Goal: Transaction & Acquisition: Purchase product/service

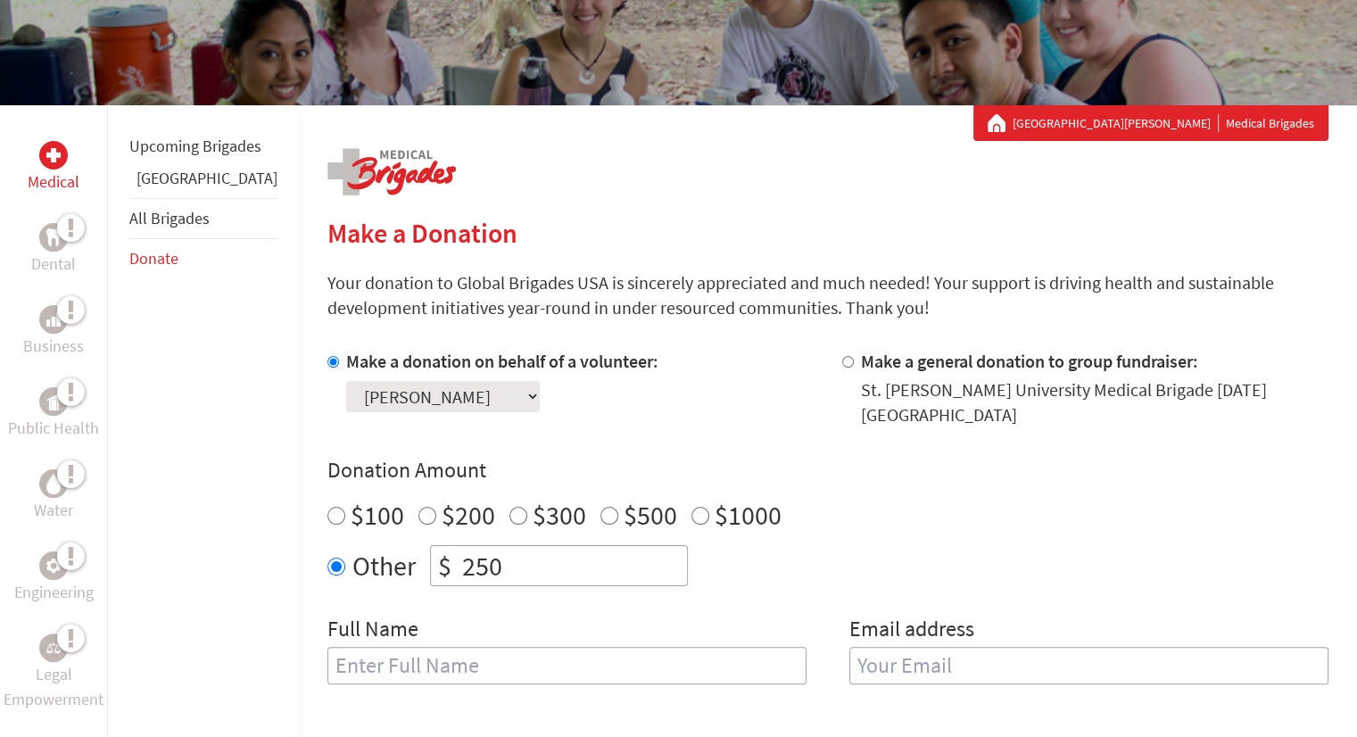
scroll to position [236, 0]
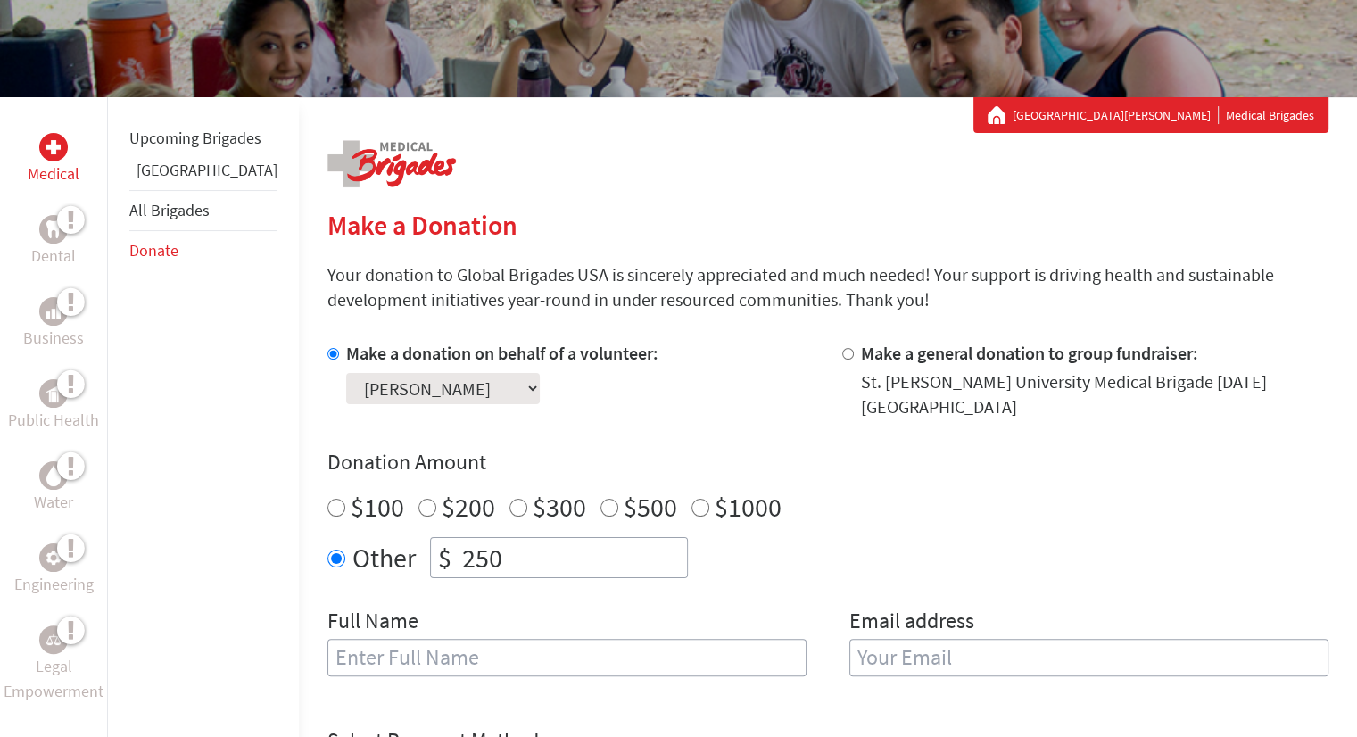
click at [479, 546] on input "250" at bounding box center [573, 557] width 228 height 39
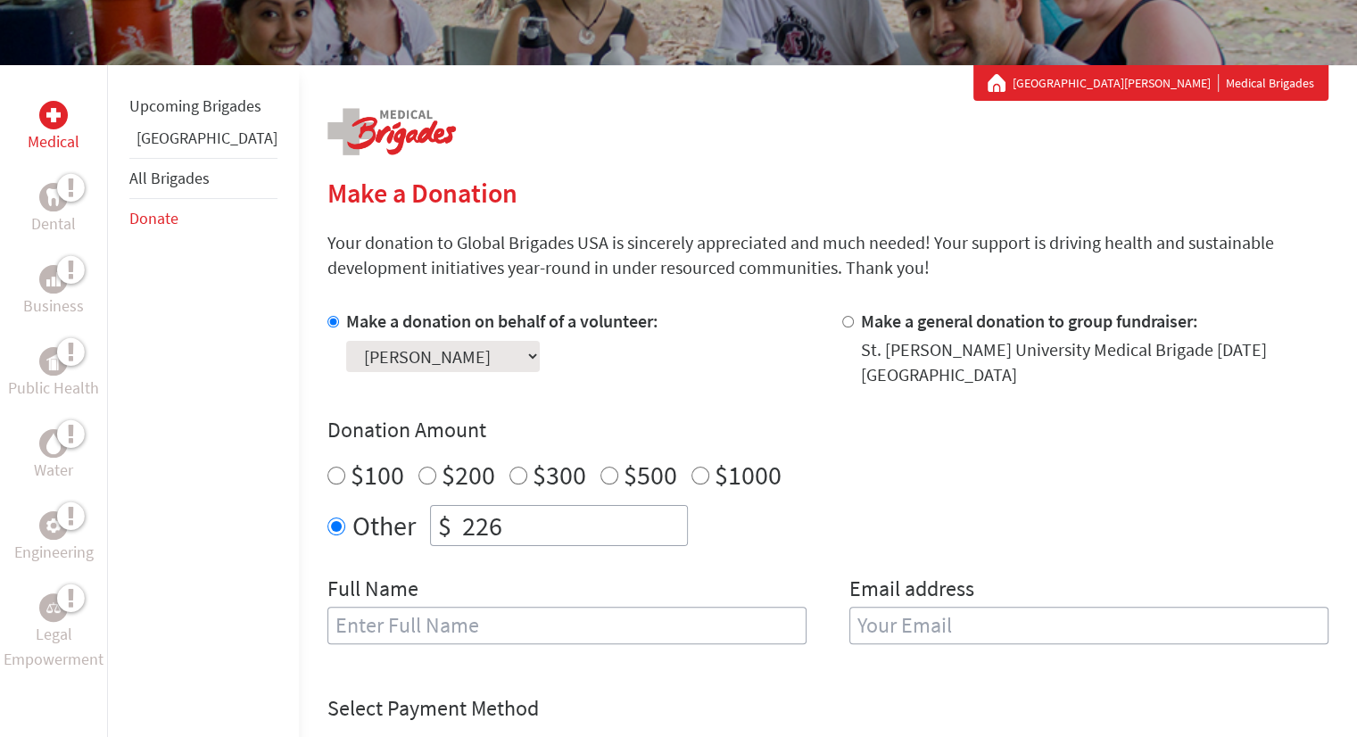
scroll to position [270, 0]
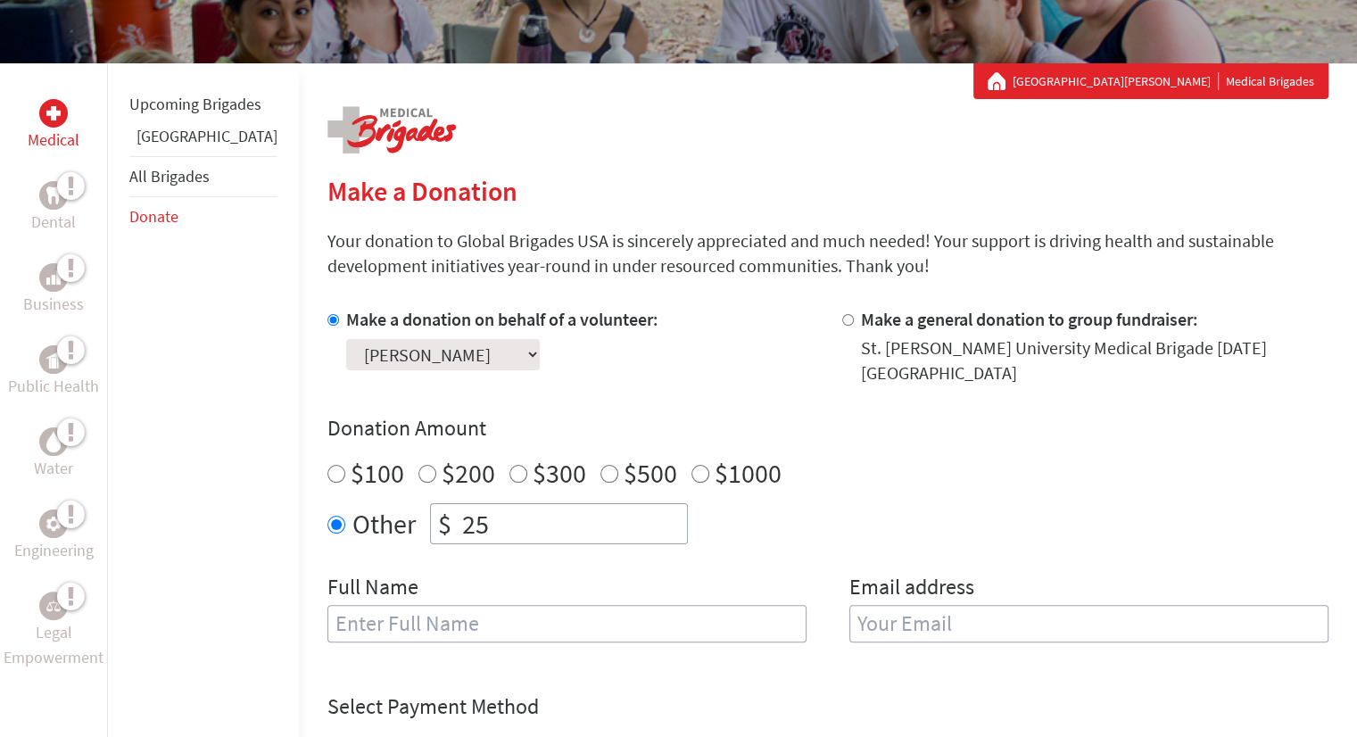
type input "250"
click at [807, 573] on div "Full Name Email address" at bounding box center [828, 618] width 1001 height 91
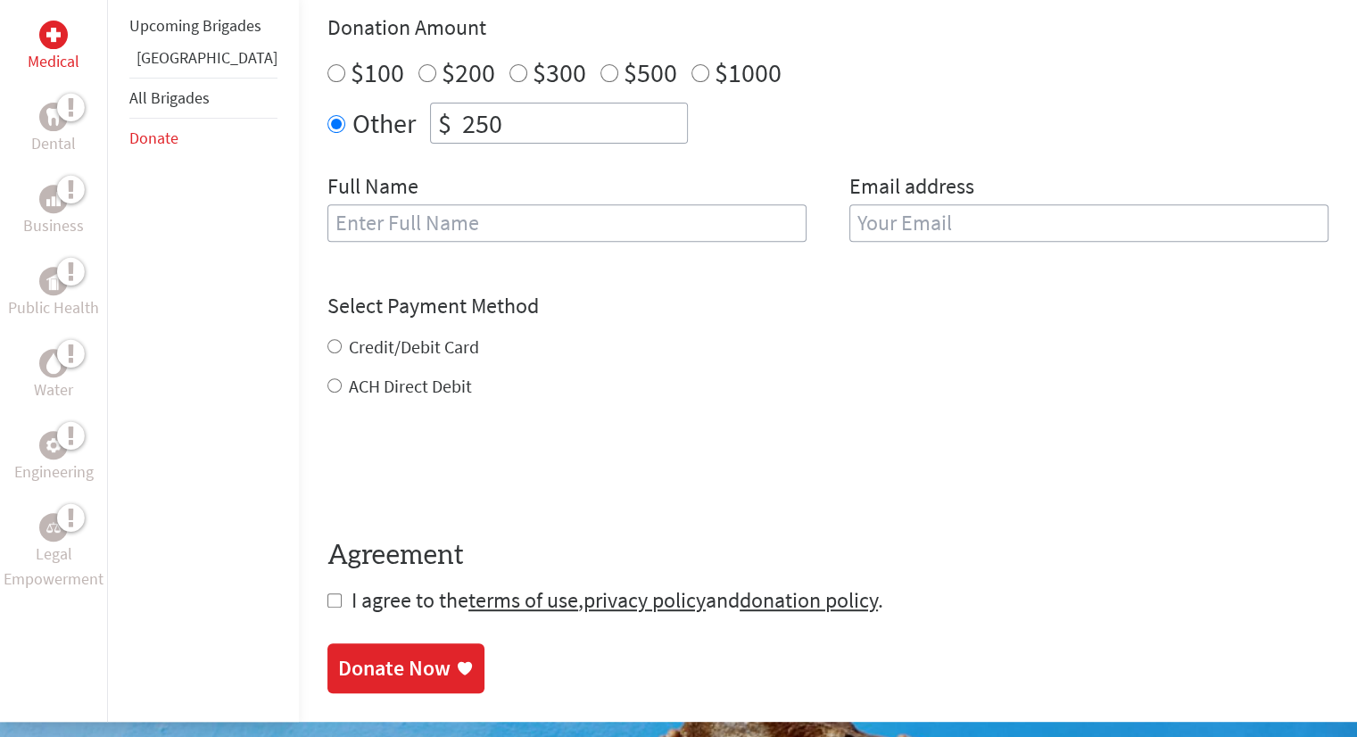
scroll to position [673, 0]
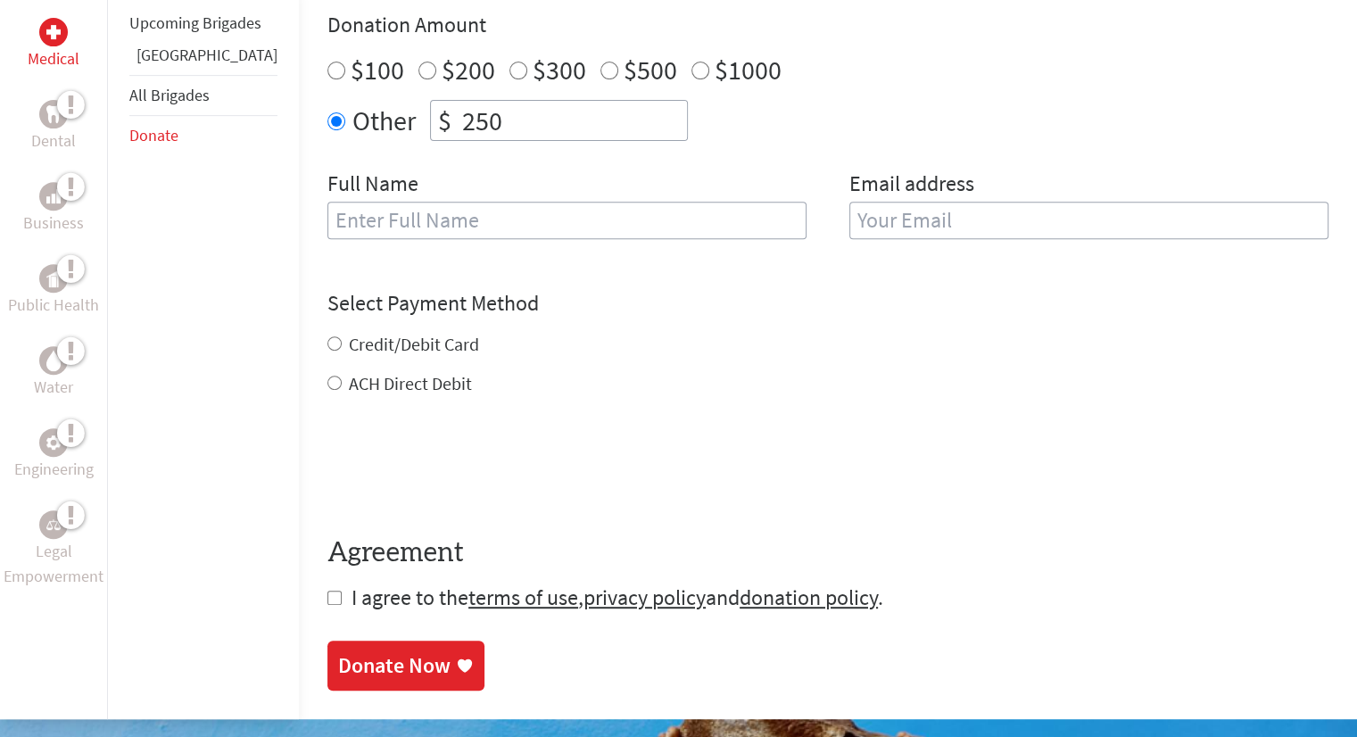
click at [432, 215] on input "text" at bounding box center [567, 220] width 479 height 37
type input "[PERSON_NAME]"
click at [867, 202] on input "email" at bounding box center [1089, 220] width 479 height 37
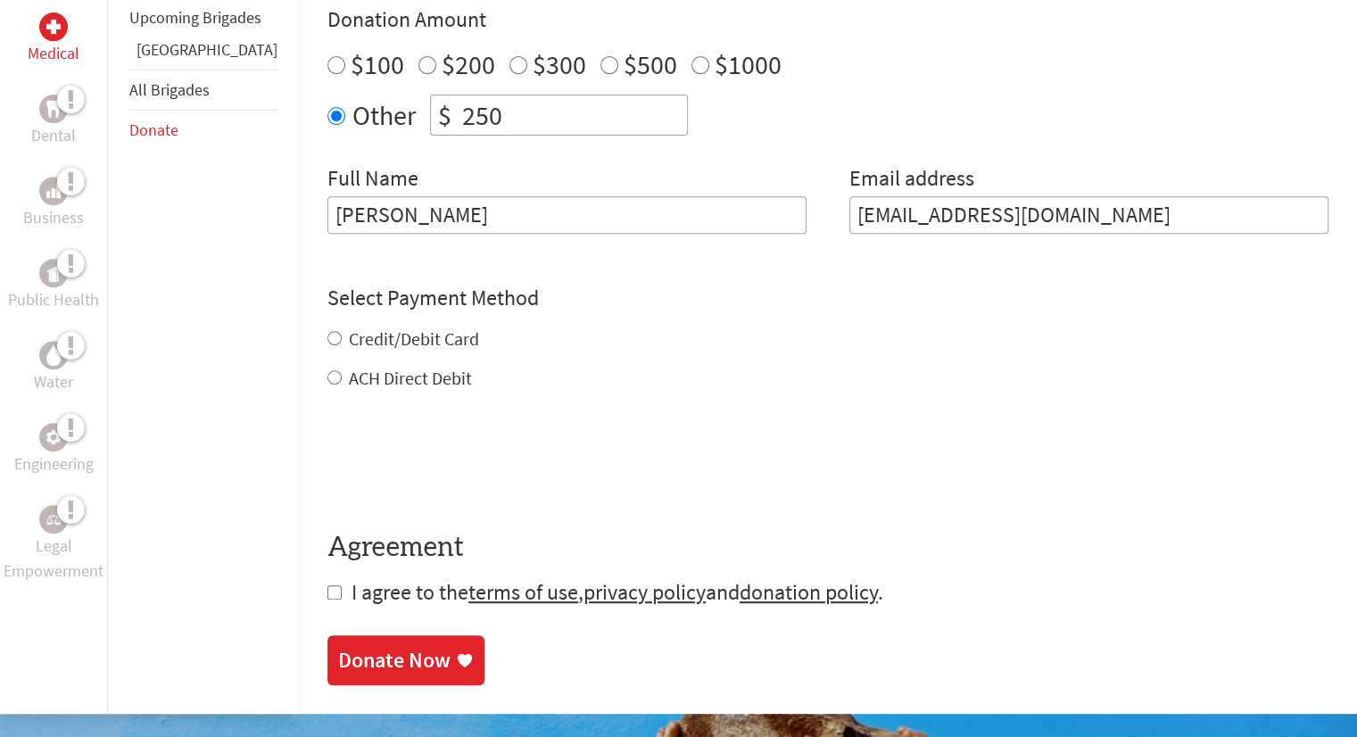
type input "[EMAIL_ADDRESS][DOMAIN_NAME]"
click at [369, 327] on div "Credit/Debit Card ACH Direct Debit" at bounding box center [828, 359] width 1001 height 64
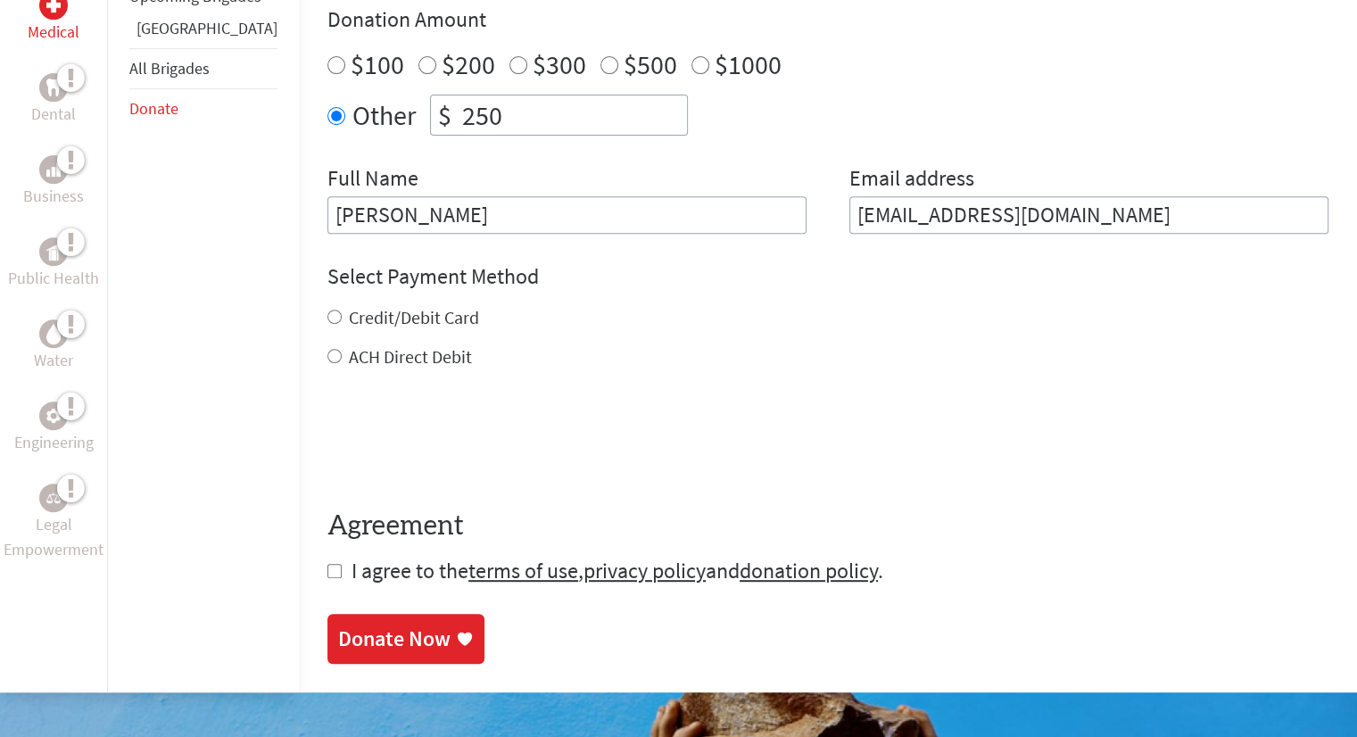
click at [349, 311] on label "Credit/Debit Card" at bounding box center [414, 317] width 130 height 22
click at [328, 311] on input "Credit/Debit Card" at bounding box center [335, 317] width 14 height 14
radio input "true"
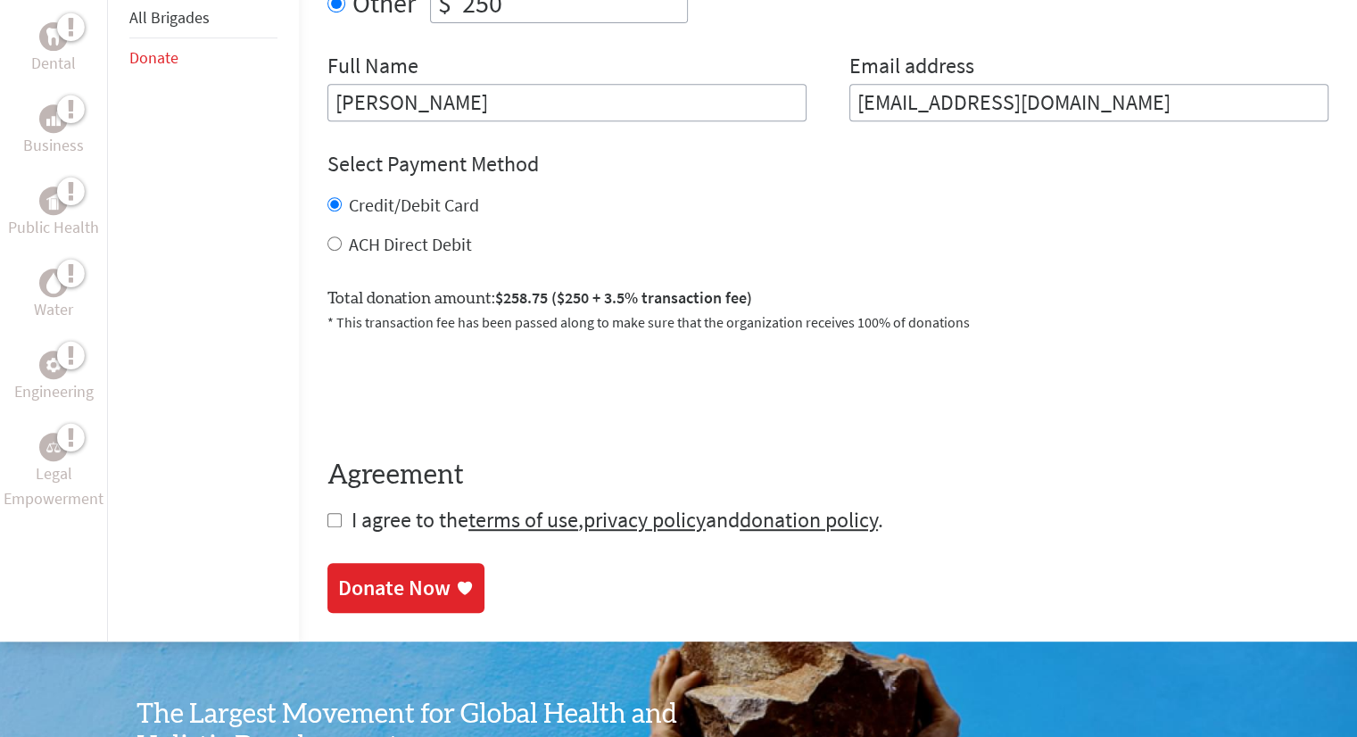
scroll to position [807, 0]
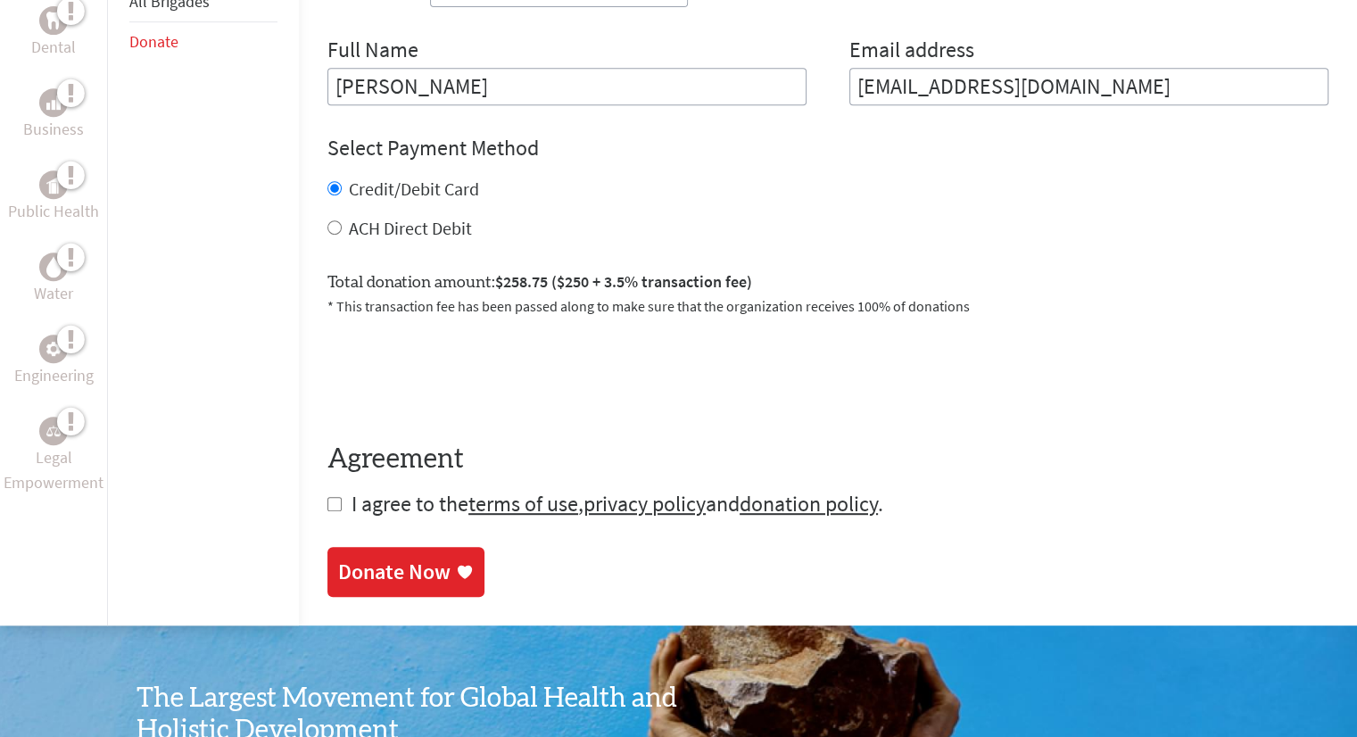
click at [328, 497] on input "checkbox" at bounding box center [335, 504] width 14 height 14
checkbox input "true"
click at [368, 561] on div "Donate Now" at bounding box center [394, 574] width 112 height 29
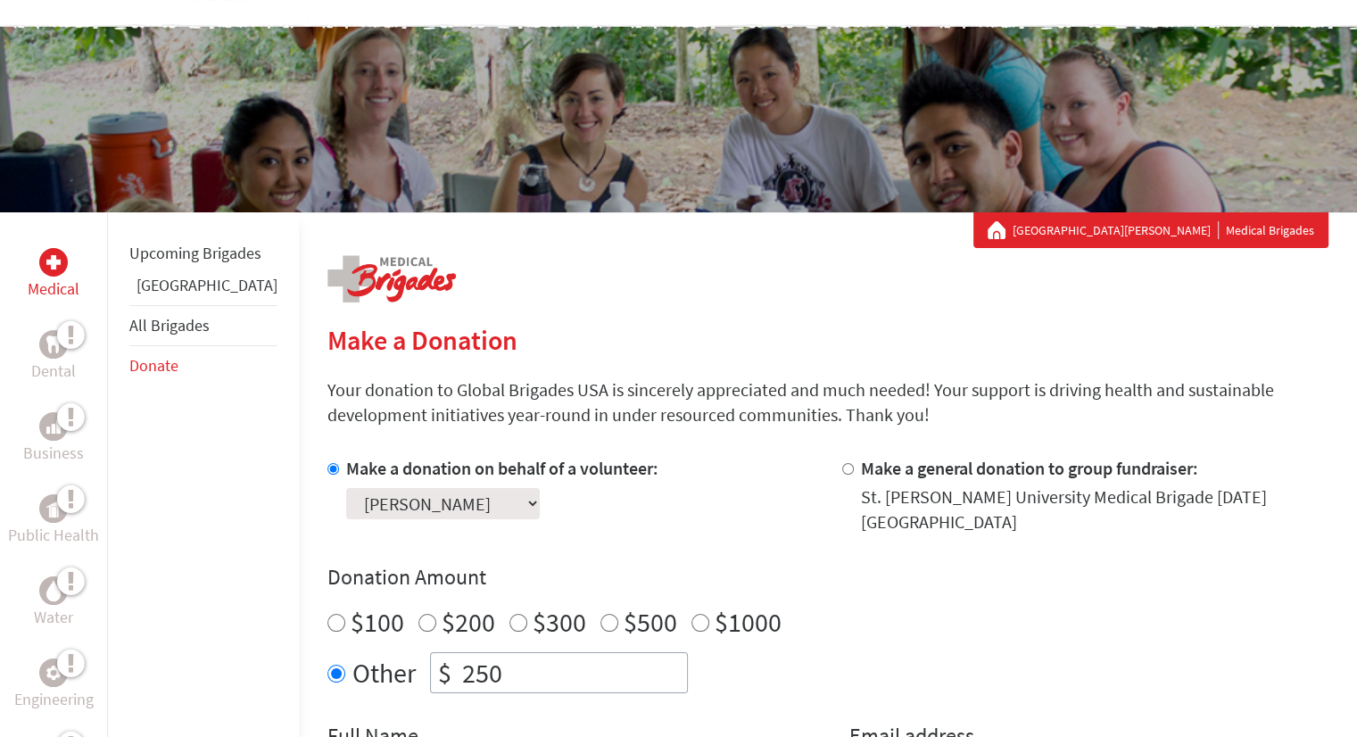
scroll to position [232, 0]
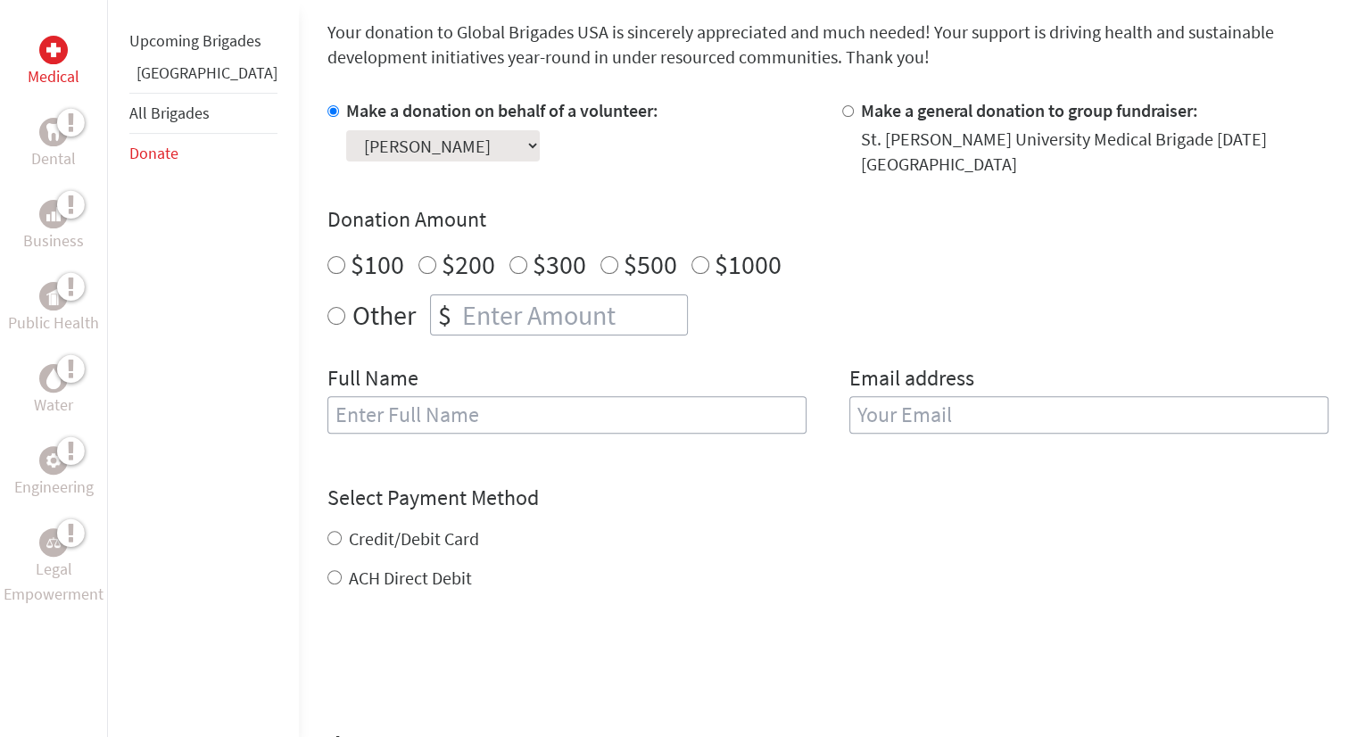
scroll to position [489, 0]
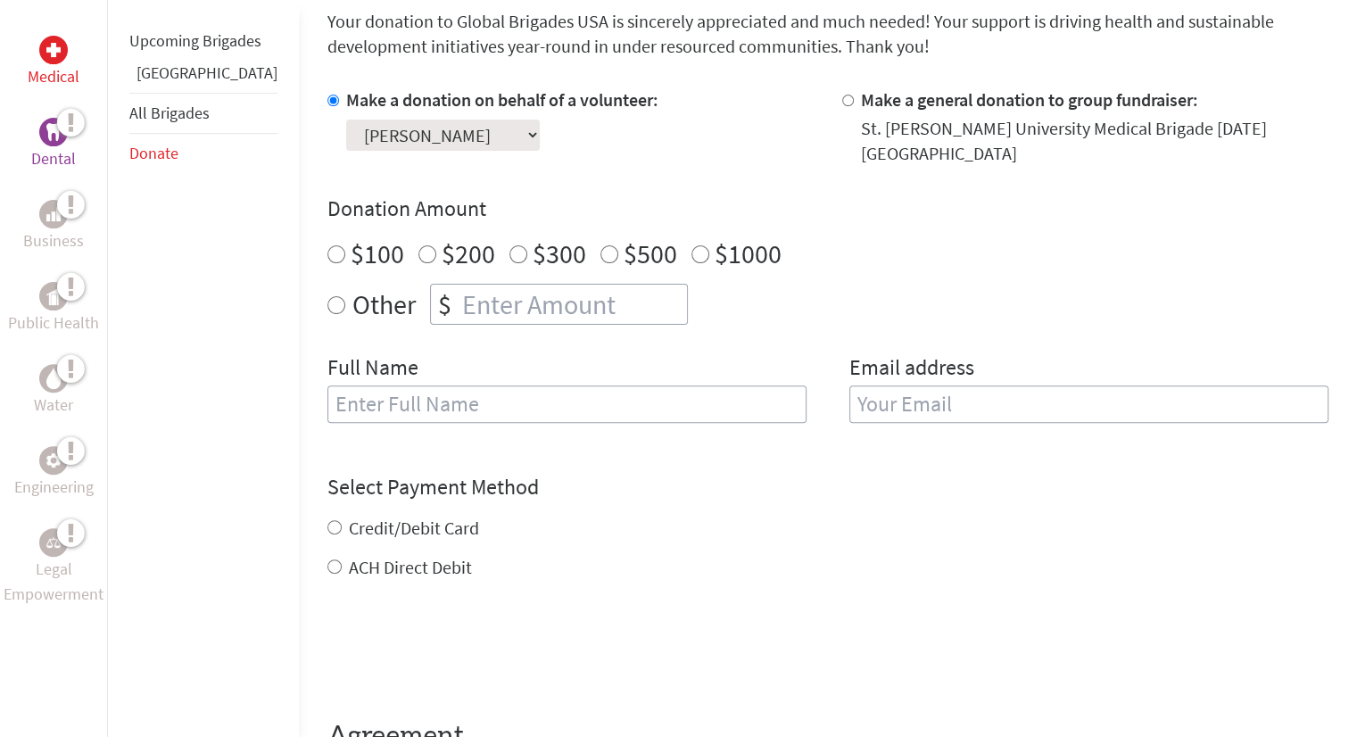
click at [54, 151] on p "Dental" at bounding box center [53, 158] width 45 height 25
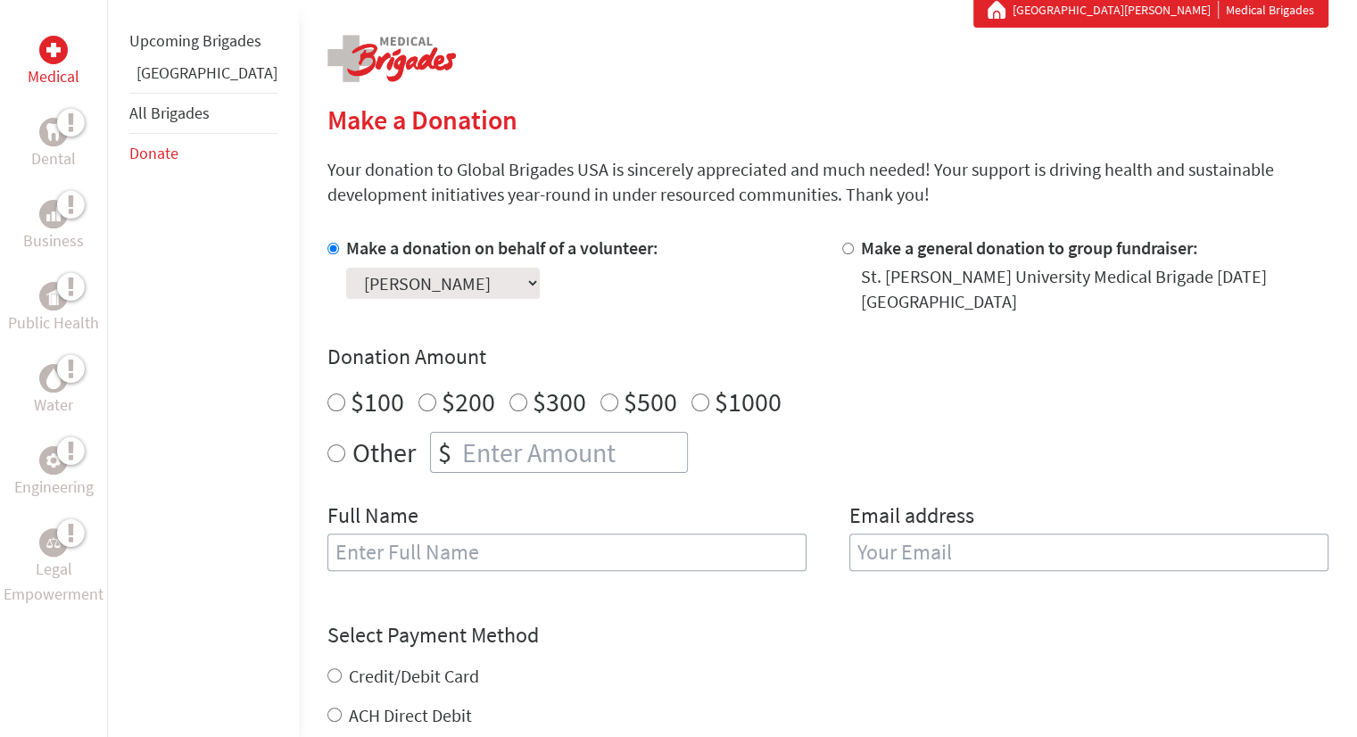
scroll to position [337, 0]
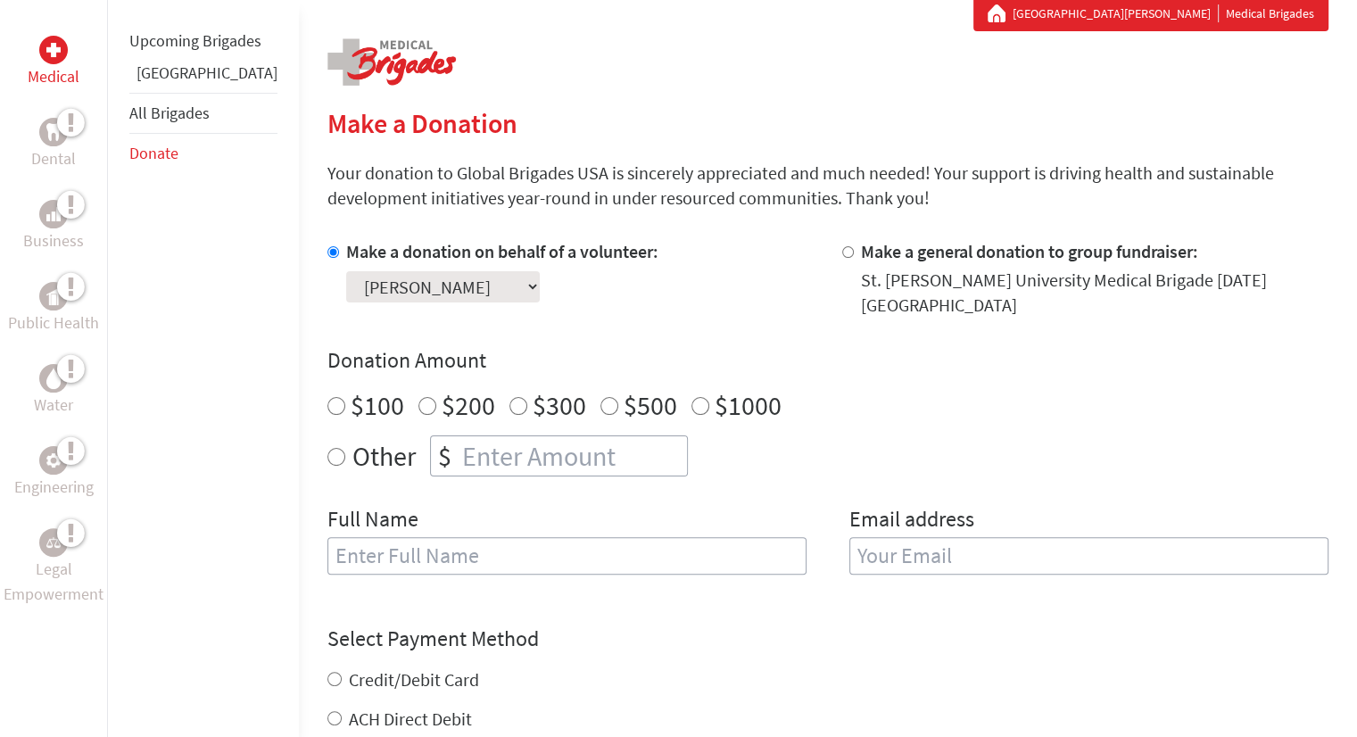
click at [56, 51] on img at bounding box center [53, 50] width 14 height 14
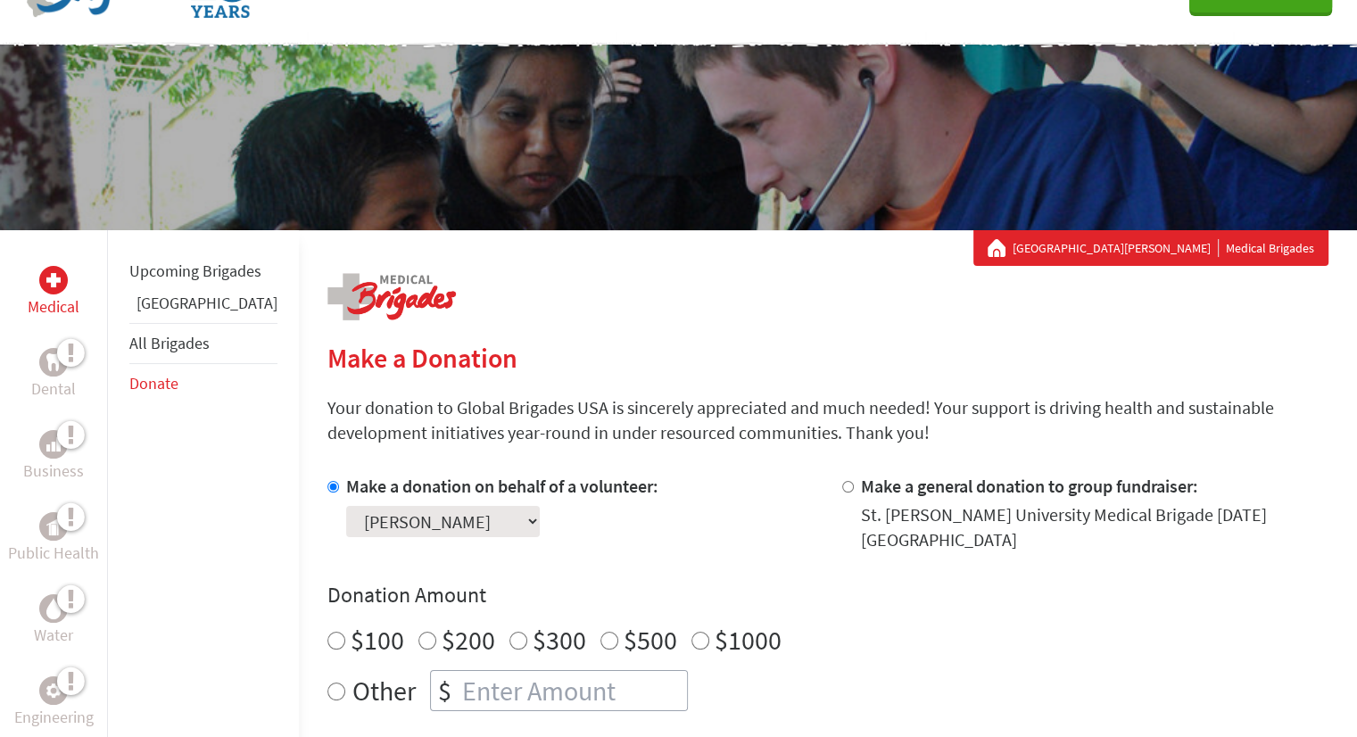
scroll to position [96, 0]
